Goal: Find specific page/section

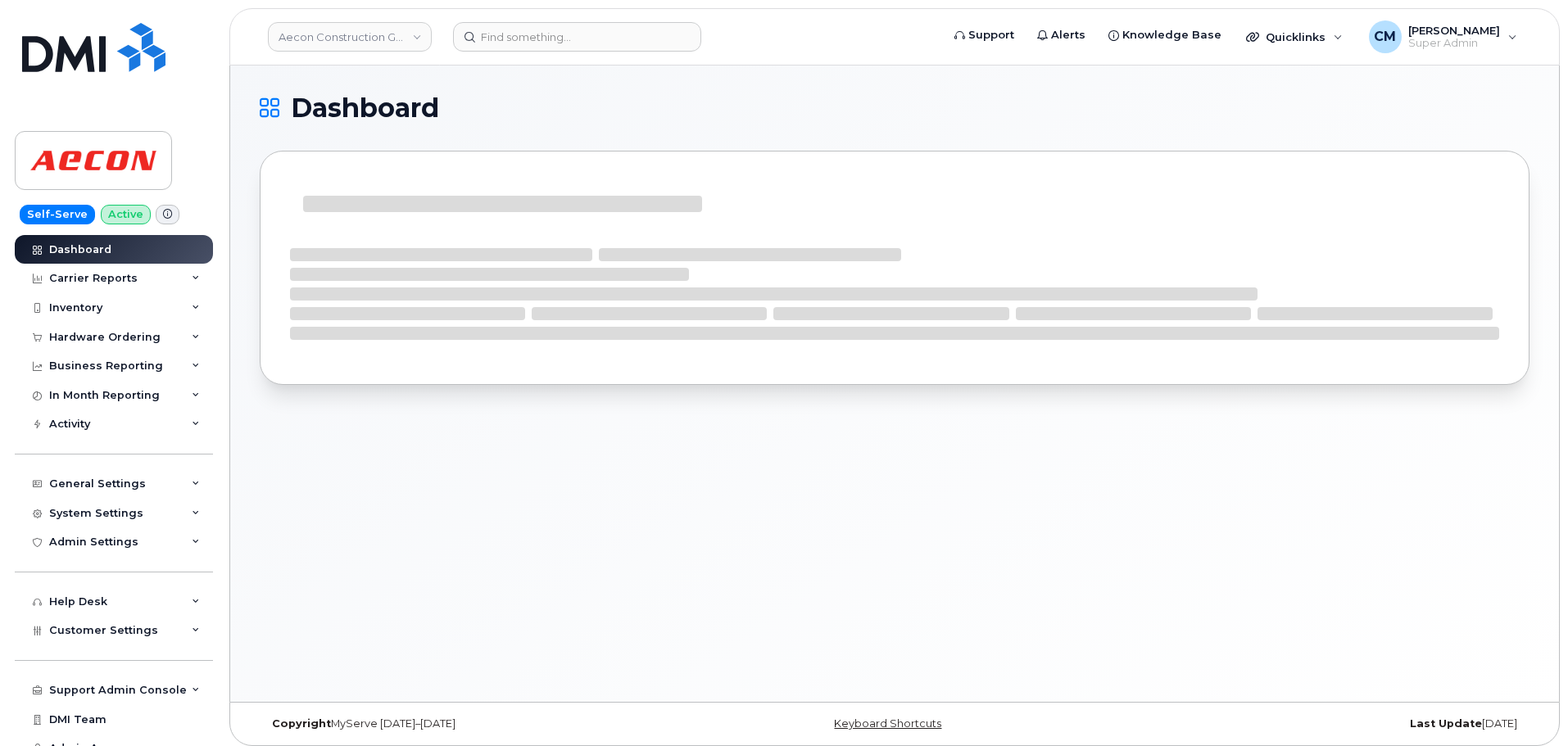
click at [894, 526] on div "Dashboard" at bounding box center [894, 383] width 1328 height 636
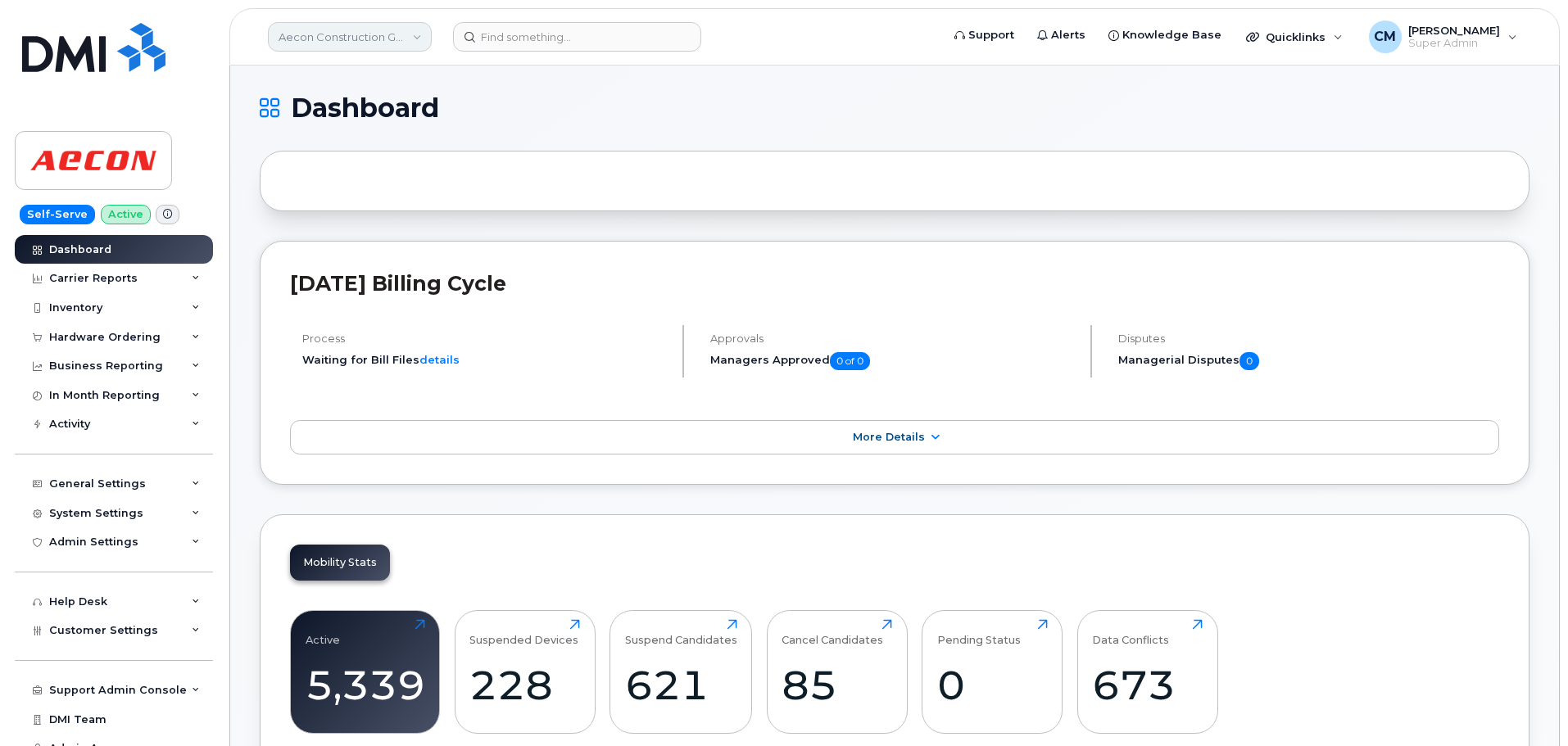
click at [331, 36] on link "Aecon Construction Group Inc" at bounding box center [349, 36] width 164 height 29
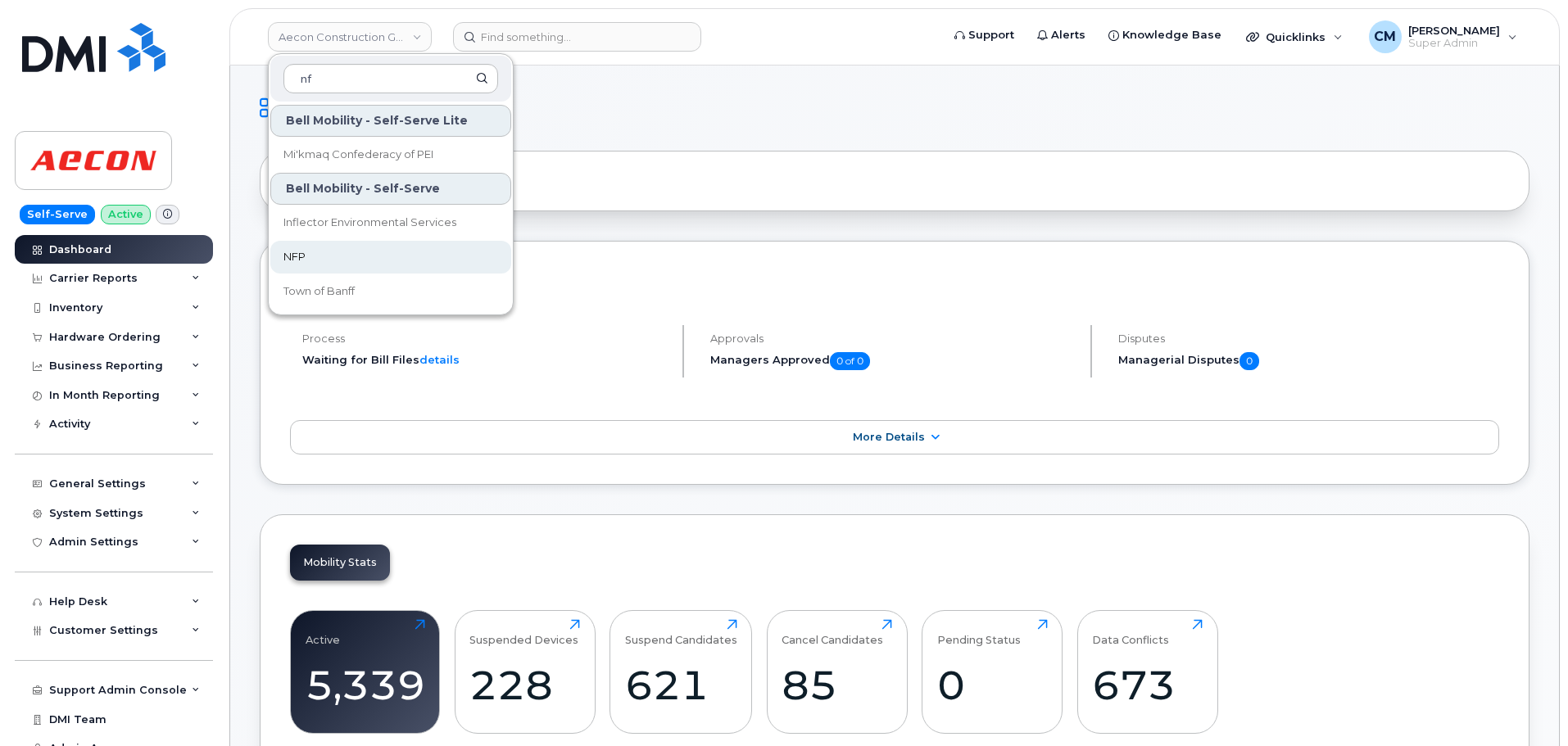
type input "nf"
click at [303, 256] on span "NFP" at bounding box center [294, 257] width 22 height 17
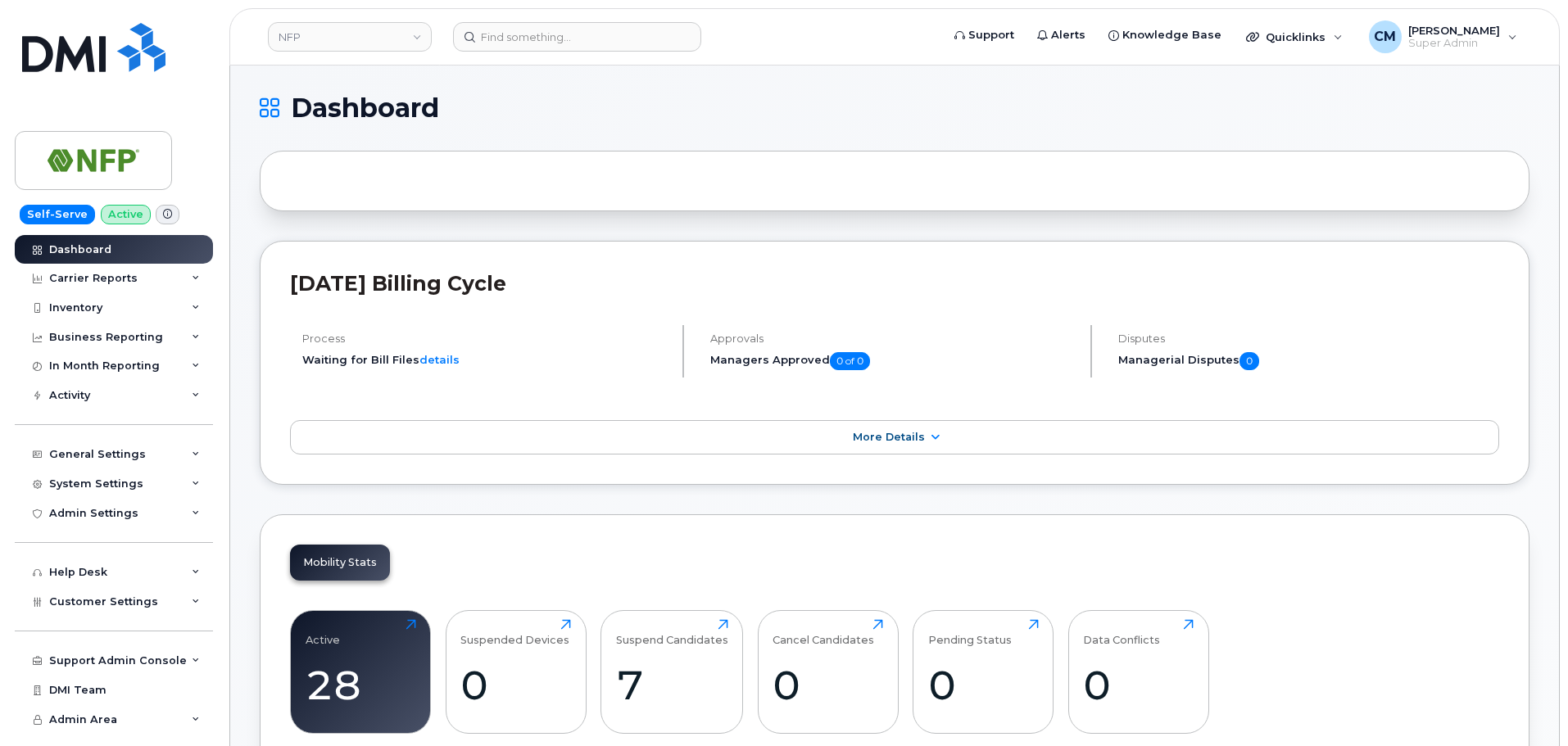
click at [163, 211] on icon at bounding box center [167, 213] width 9 height 9
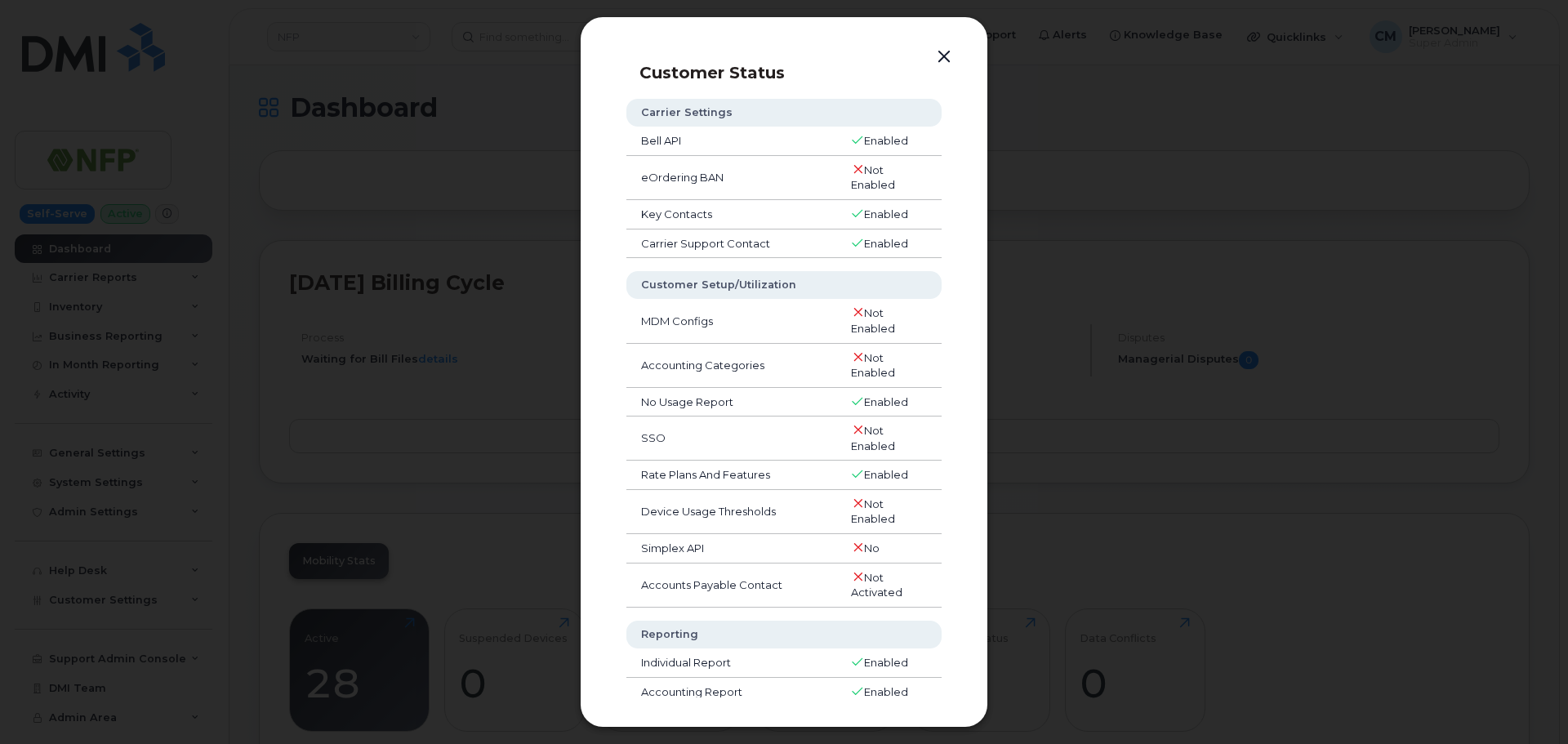
click at [947, 58] on button "button" at bounding box center [944, 57] width 24 height 23
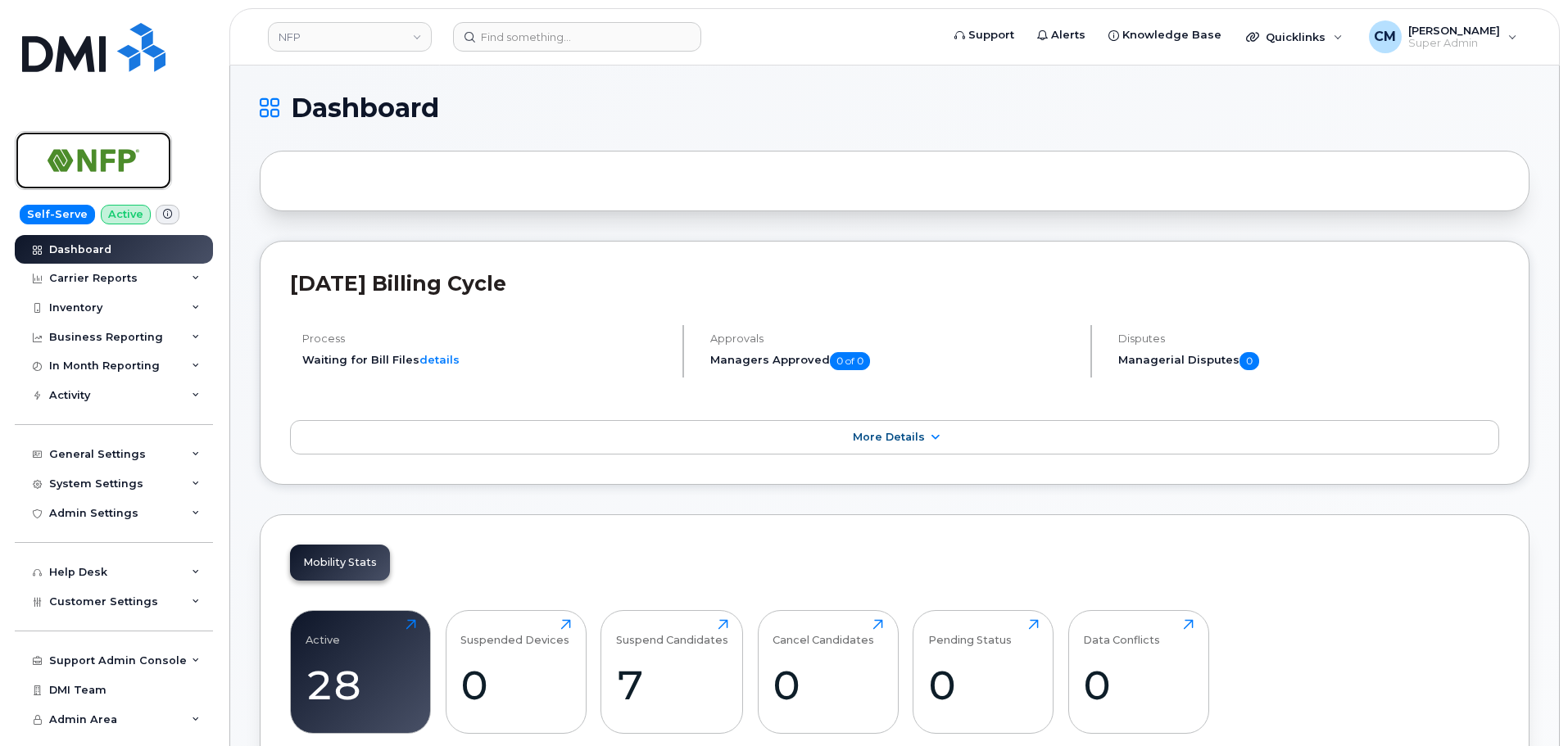
click at [139, 156] on img at bounding box center [93, 160] width 126 height 47
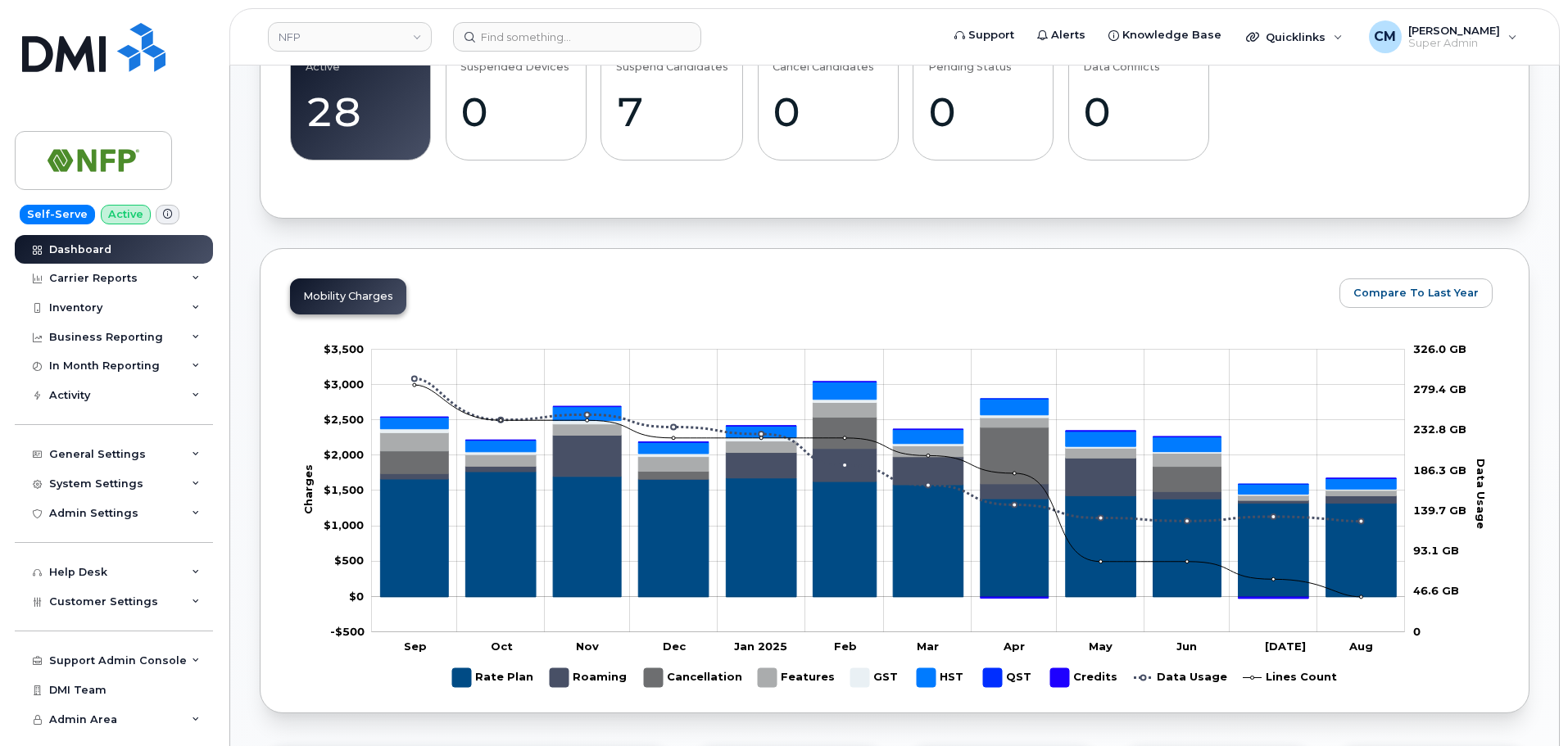
scroll to position [82, 0]
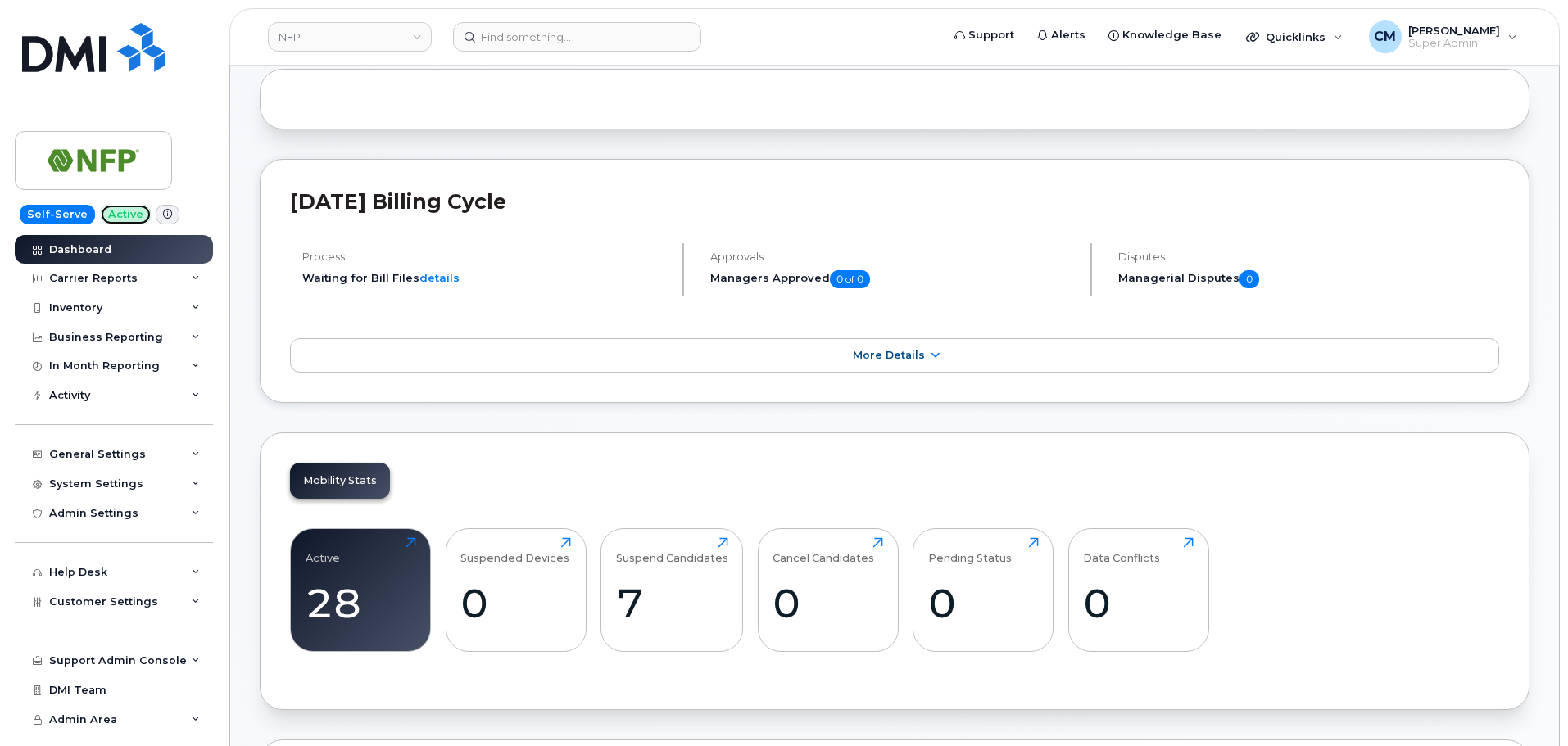
click at [119, 213] on span "Active" at bounding box center [125, 214] width 50 height 20
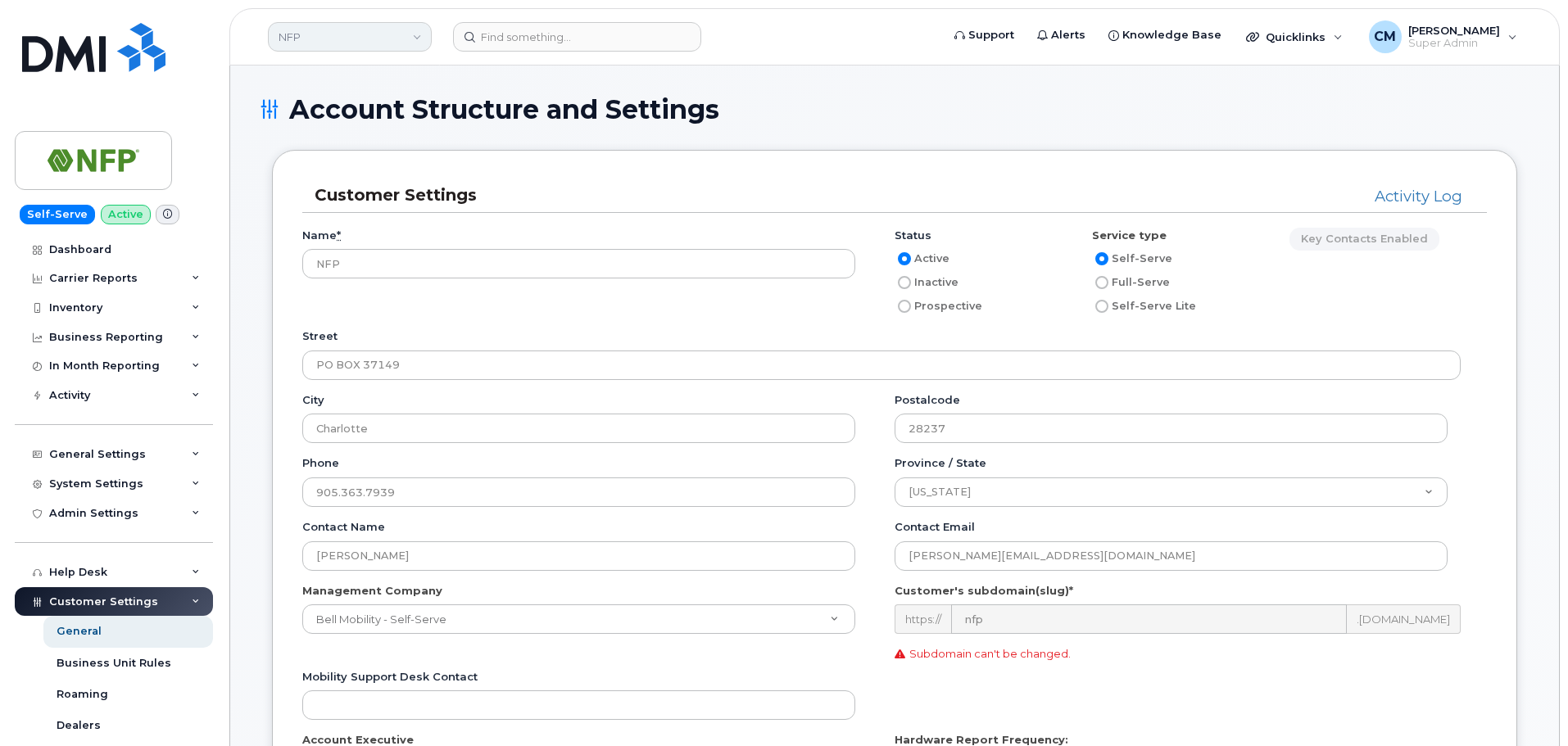
click at [354, 31] on link "NFP" at bounding box center [349, 36] width 164 height 29
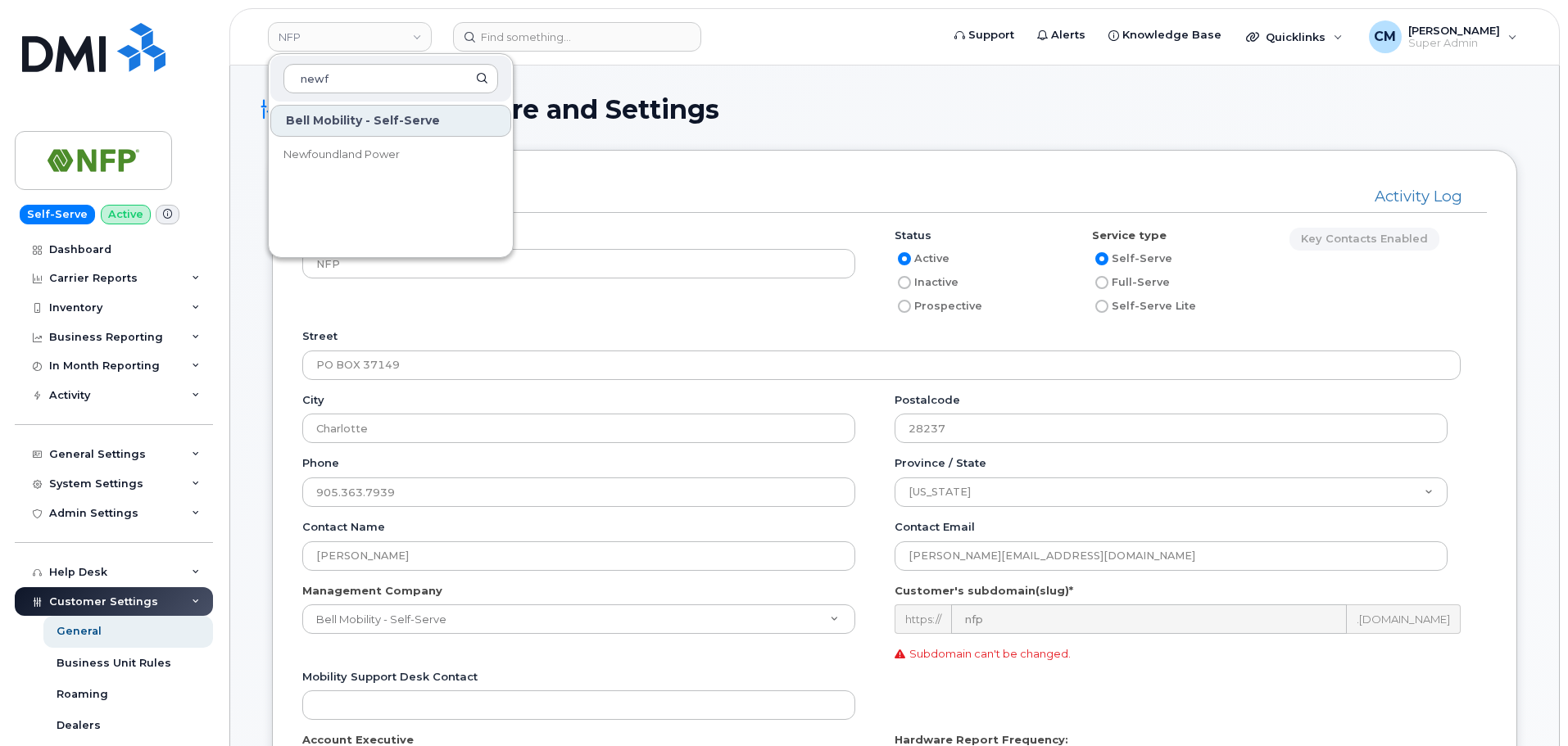
type input "newf"
click at [344, 151] on span "Newfoundland Power" at bounding box center [341, 154] width 116 height 17
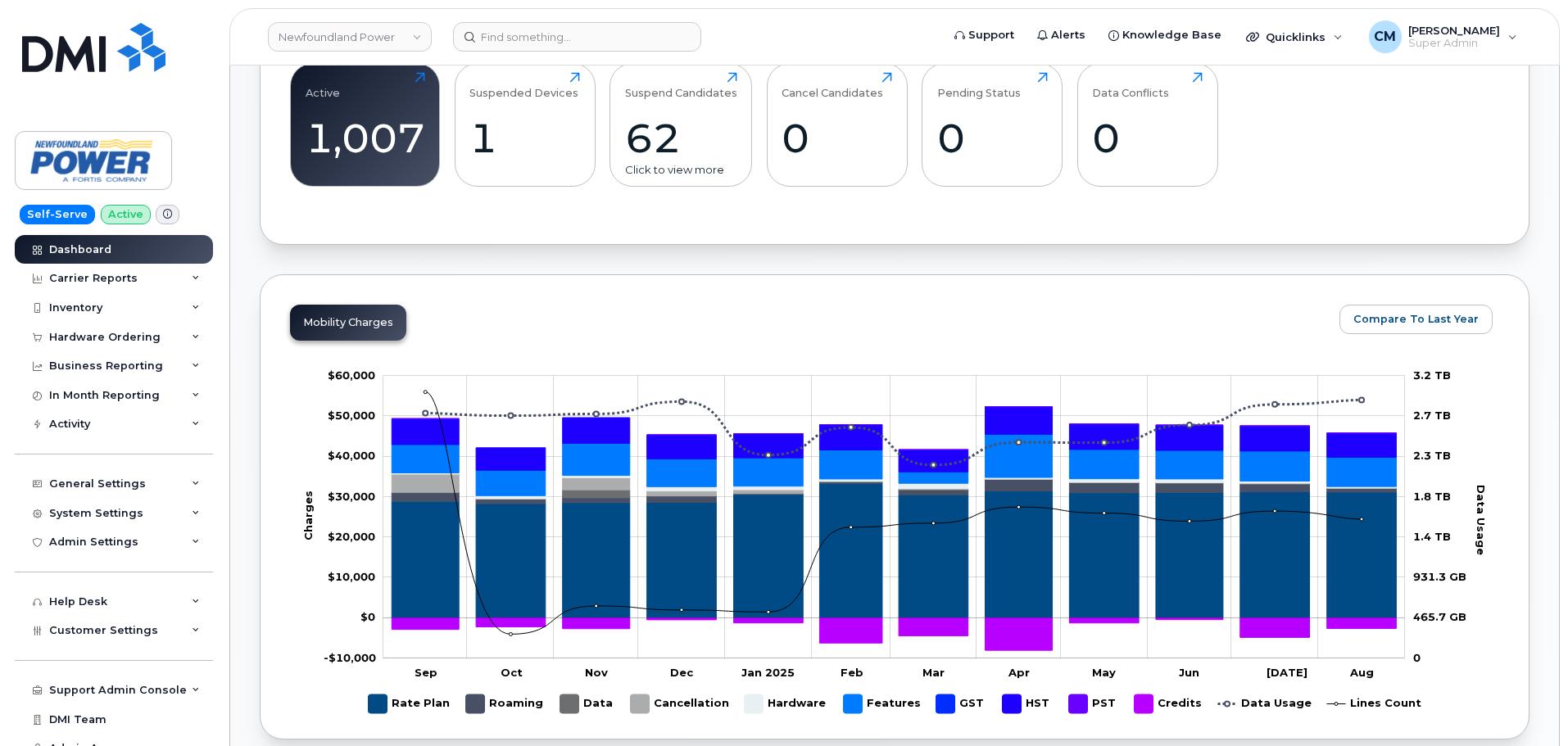
scroll to position [573, 0]
